Goal: Find specific page/section: Find specific page/section

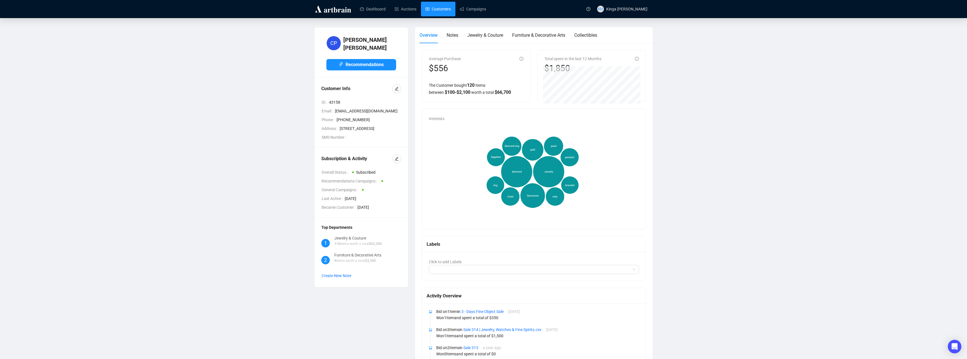
click at [444, 10] on link "Customers" at bounding box center [437, 9] width 25 height 15
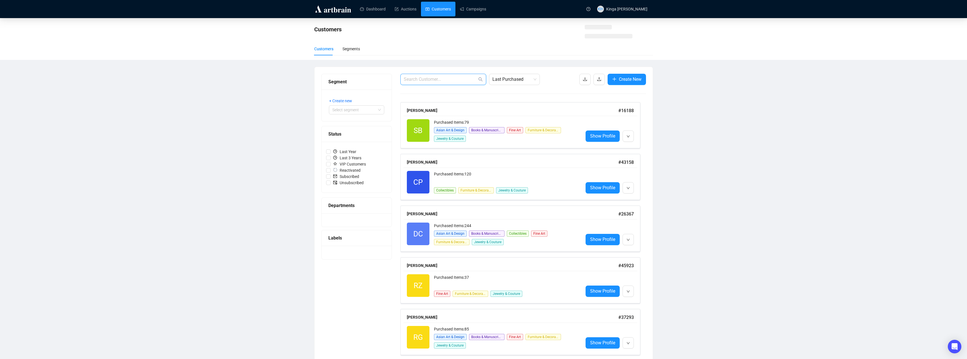
click at [451, 81] on input "text" at bounding box center [440, 79] width 73 height 7
paste input "[PERSON_NAME][DOMAIN_NAME]"
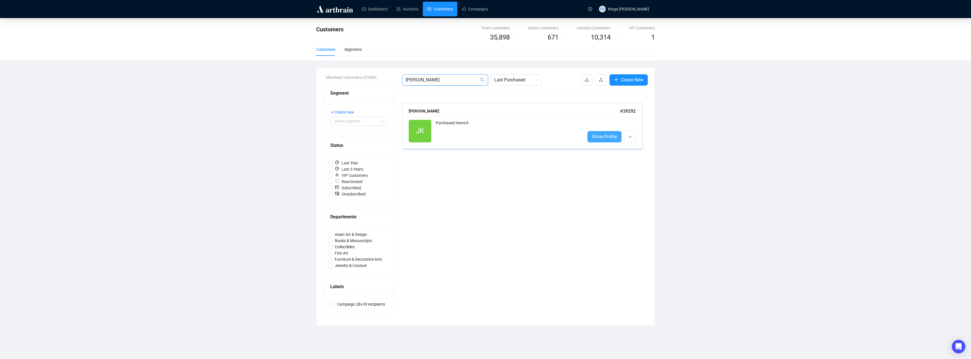
type input "[PERSON_NAME]"
click at [599, 136] on span "Show Profile" at bounding box center [604, 136] width 25 height 7
